Goal: Task Accomplishment & Management: Use online tool/utility

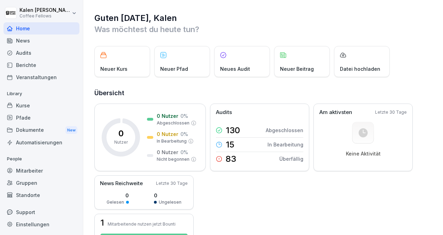
click at [22, 53] on div "Audits" at bounding box center [41, 53] width 76 height 12
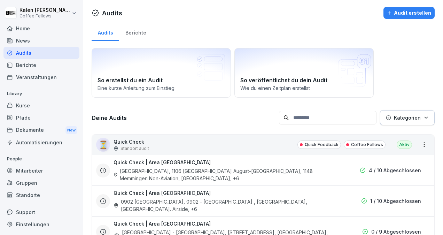
click at [31, 66] on div "Berichte" at bounding box center [41, 65] width 76 height 12
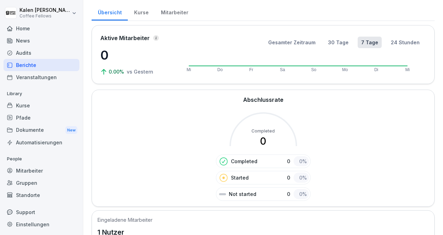
scroll to position [20, 0]
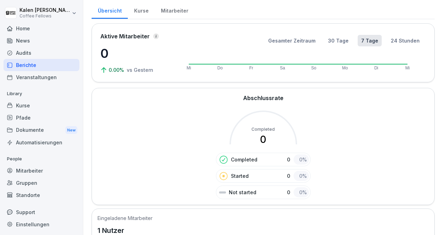
click at [36, 53] on div "Audits" at bounding box center [41, 53] width 76 height 12
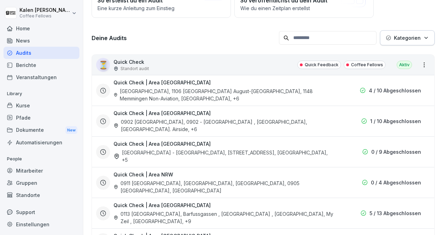
scroll to position [80, 0]
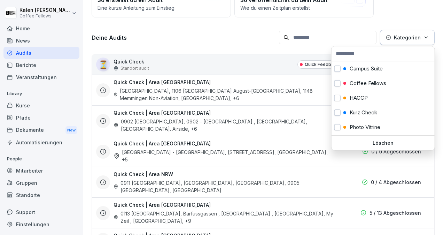
click at [407, 40] on p "Kategorien" at bounding box center [407, 37] width 27 height 7
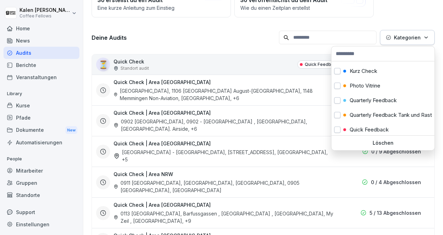
scroll to position [42, 0]
click at [336, 72] on button "button" at bounding box center [337, 70] width 6 height 6
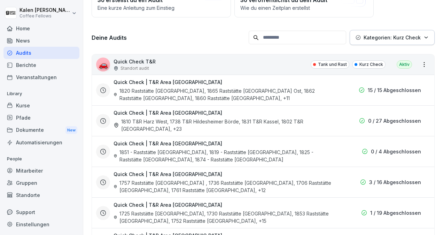
click at [264, 51] on html "[PERSON_NAME] Coffee Fellows Home News Audits Berichte Veranstaltungen Library …" at bounding box center [221, 117] width 443 height 235
click at [249, 91] on div "1820 Raststätte [GEOGRAPHIC_DATA], 1865 Raststätte [GEOGRAPHIC_DATA] Ost, 1862 …" at bounding box center [224, 94] width 221 height 15
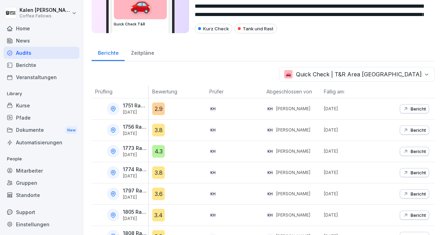
scroll to position [44, 0]
click at [411, 106] on p "Bericht" at bounding box center [418, 109] width 15 height 6
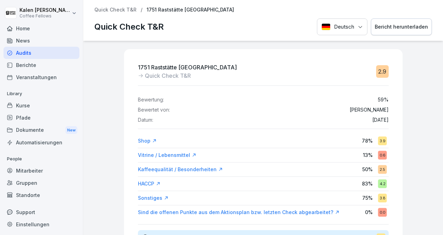
click at [402, 23] on div "Bericht herunterladen" at bounding box center [401, 27] width 53 height 8
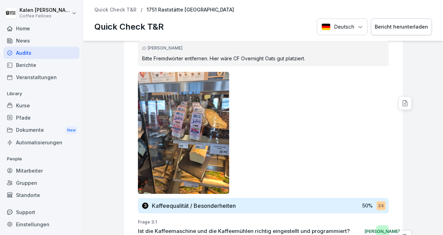
scroll to position [971, 0]
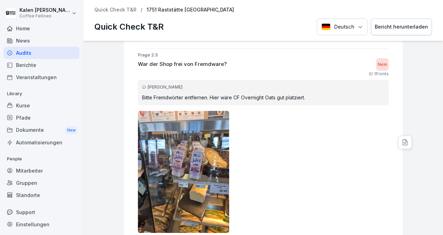
click at [166, 94] on p "Bitte Fremdwörter entfernen. Hier wäre CF Overnight Oats gut platziert." at bounding box center [263, 97] width 242 height 7
click at [272, 159] on div at bounding box center [263, 172] width 251 height 122
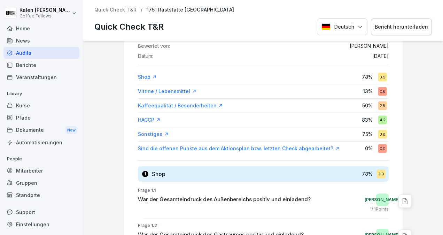
scroll to position [0, 0]
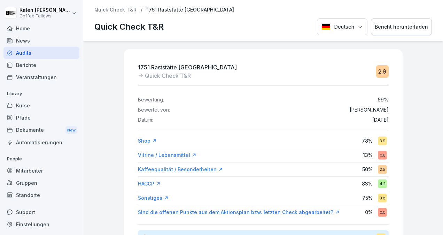
click at [122, 10] on p "Quick Check T&R" at bounding box center [115, 10] width 42 height 6
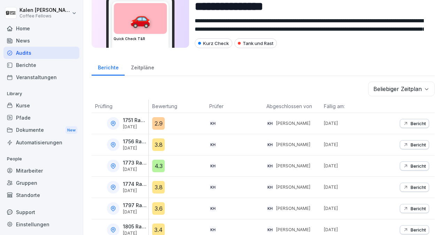
scroll to position [30, 0]
click at [411, 141] on p "Bericht" at bounding box center [418, 144] width 15 height 6
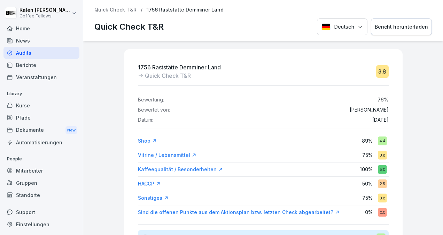
click at [394, 26] on div "Bericht herunterladen" at bounding box center [401, 27] width 53 height 8
click at [248, 31] on div "Quick Check T&R Deutsch Bericht herunterladen" at bounding box center [263, 26] width 338 height 17
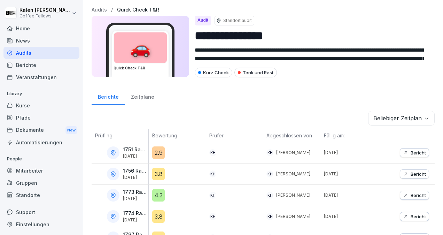
click at [132, 191] on p "1773 Raststätte [GEOGRAPHIC_DATA]" at bounding box center [135, 192] width 24 height 6
click at [204, 193] on div "4.3" at bounding box center [179, 195] width 54 height 13
click at [411, 194] on p "Bericht" at bounding box center [418, 195] width 15 height 6
drag, startPoint x: 154, startPoint y: 134, endPoint x: 199, endPoint y: 123, distance: 46.5
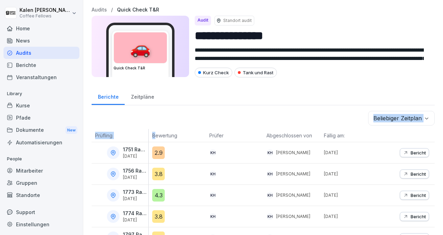
drag, startPoint x: 199, startPoint y: 123, endPoint x: 189, endPoint y: 123, distance: 10.5
click at [189, 123] on div "Beliebiger Zeitplan" at bounding box center [263, 118] width 343 height 15
click at [141, 120] on div "Beliebiger Zeitplan" at bounding box center [263, 118] width 343 height 15
drag, startPoint x: 147, startPoint y: 133, endPoint x: 194, endPoint y: 128, distance: 47.0
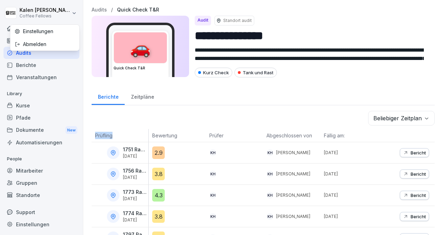
click at [75, 10] on html "**********" at bounding box center [221, 117] width 443 height 235
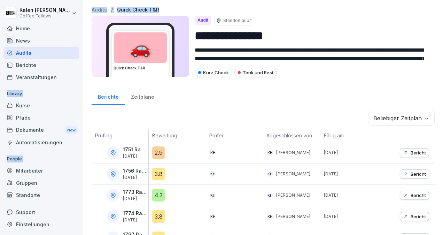
drag, startPoint x: 63, startPoint y: 13, endPoint x: 85, endPoint y: 57, distance: 49.7
click at [85, 57] on html "**********" at bounding box center [221, 117] width 443 height 235
click at [85, 57] on div "**********" at bounding box center [263, 234] width 360 height 468
click at [308, 23] on div "Audit Standort audit" at bounding box center [312, 21] width 234 height 10
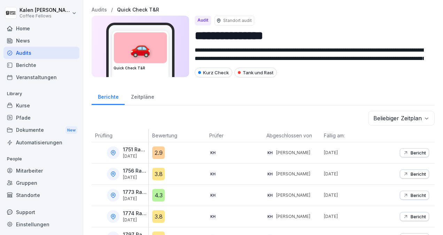
click at [403, 192] on div "Bericht" at bounding box center [414, 195] width 23 height 6
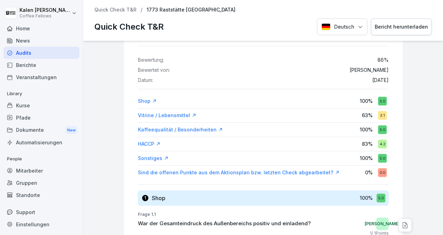
scroll to position [40, 0]
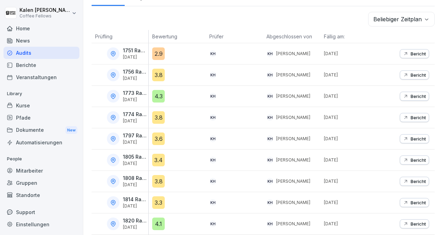
scroll to position [100, 0]
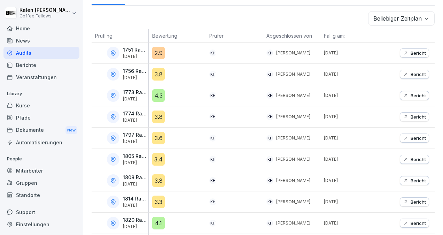
drag, startPoint x: 407, startPoint y: 112, endPoint x: 408, endPoint y: 117, distance: 4.9
click at [411, 117] on p "Bericht" at bounding box center [418, 117] width 15 height 6
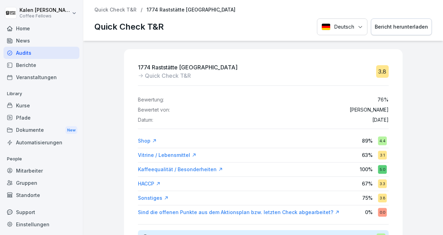
click at [129, 9] on p "Quick Check T&R" at bounding box center [115, 10] width 42 height 6
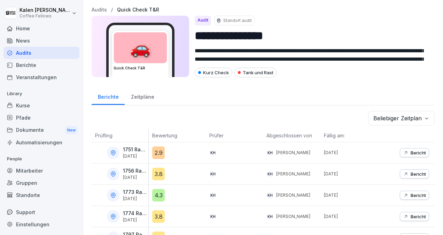
scroll to position [14, 0]
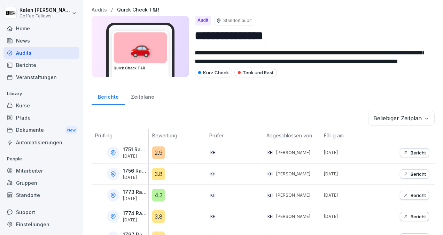
click at [145, 96] on div "Zeitpläne" at bounding box center [143, 96] width 36 height 18
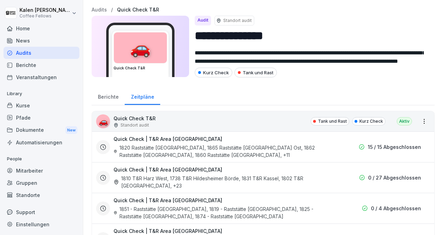
click at [111, 96] on div "Berichte" at bounding box center [108, 96] width 33 height 18
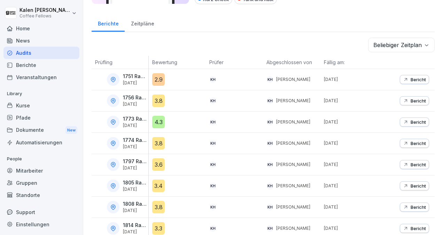
scroll to position [74, 0]
click at [113, 140] on icon at bounding box center [113, 143] width 6 height 6
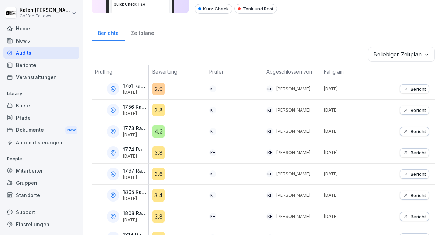
scroll to position [63, 0]
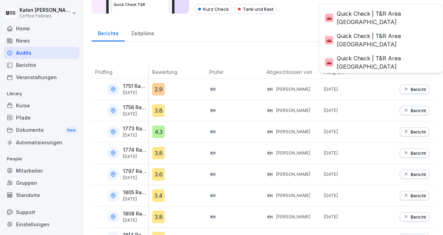
click at [400, 53] on body "**********" at bounding box center [221, 117] width 443 height 235
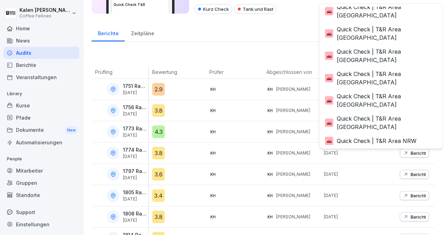
scroll to position [0, 0]
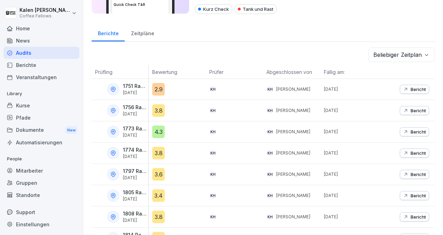
click at [286, 42] on html "**********" at bounding box center [221, 117] width 443 height 235
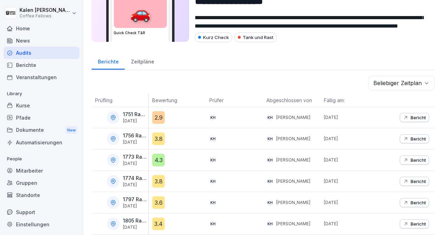
scroll to position [35, 0]
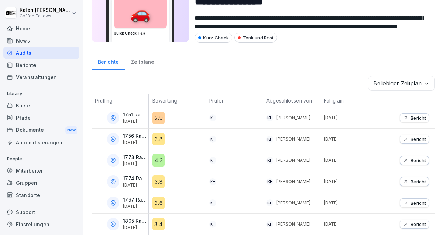
click at [413, 139] on p "Bericht" at bounding box center [418, 139] width 15 height 6
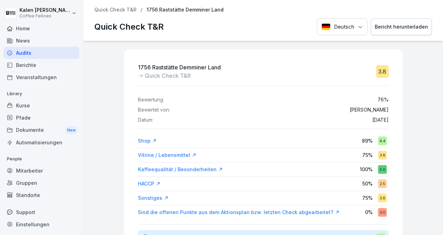
click at [124, 9] on p "Quick Check T&R" at bounding box center [115, 10] width 42 height 6
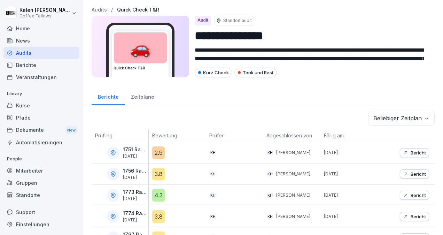
click at [414, 174] on p "Bericht" at bounding box center [418, 174] width 15 height 6
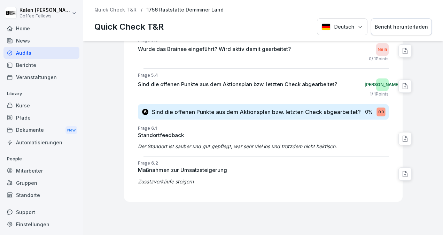
scroll to position [1390, 0]
